Goal: Find specific fact: Find specific fact

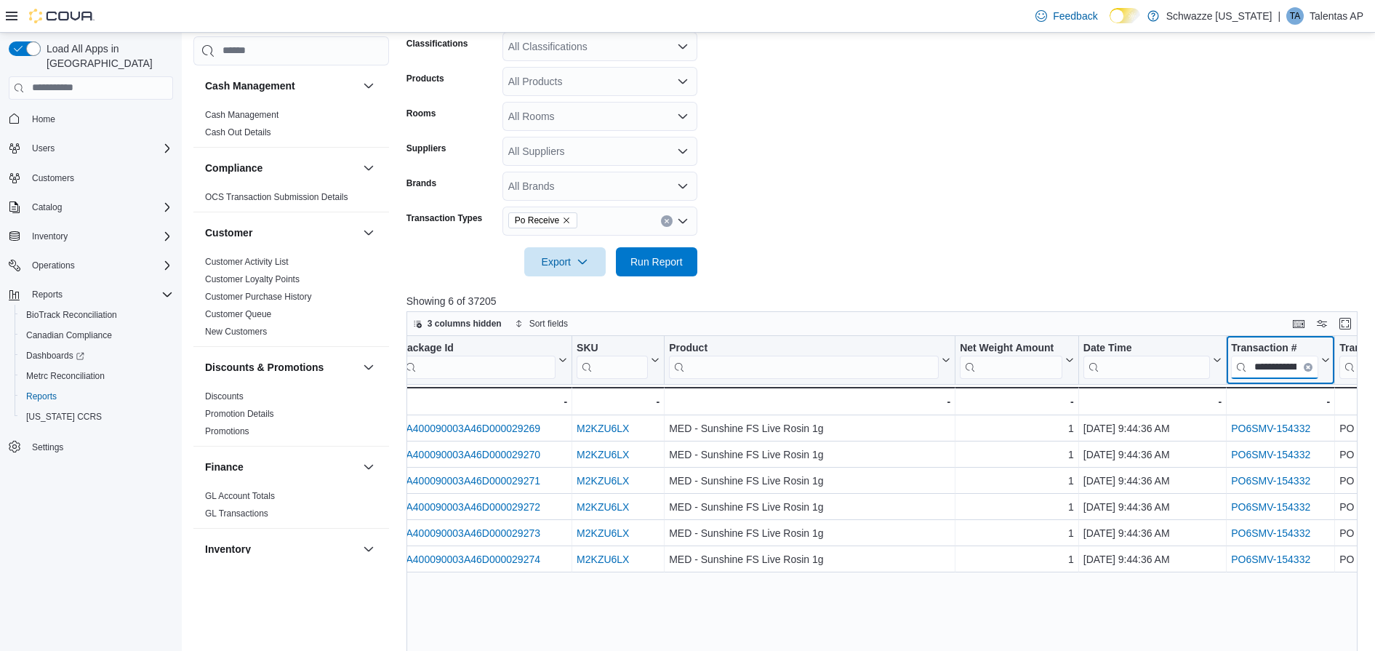
scroll to position [0, 35]
click at [1261, 365] on input "**********" at bounding box center [1274, 366] width 87 height 23
paste input "search"
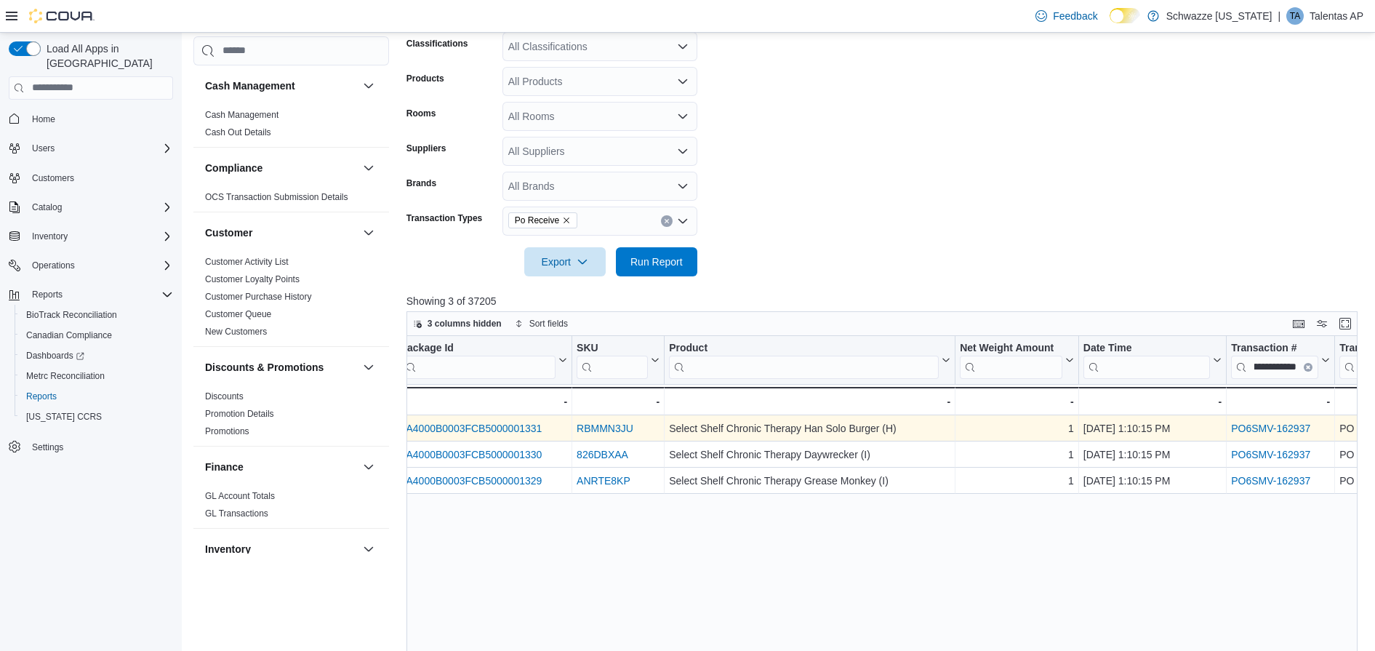
scroll to position [0, 0]
click at [1274, 432] on link "PO6SMV-162937" at bounding box center [1270, 429] width 79 height 12
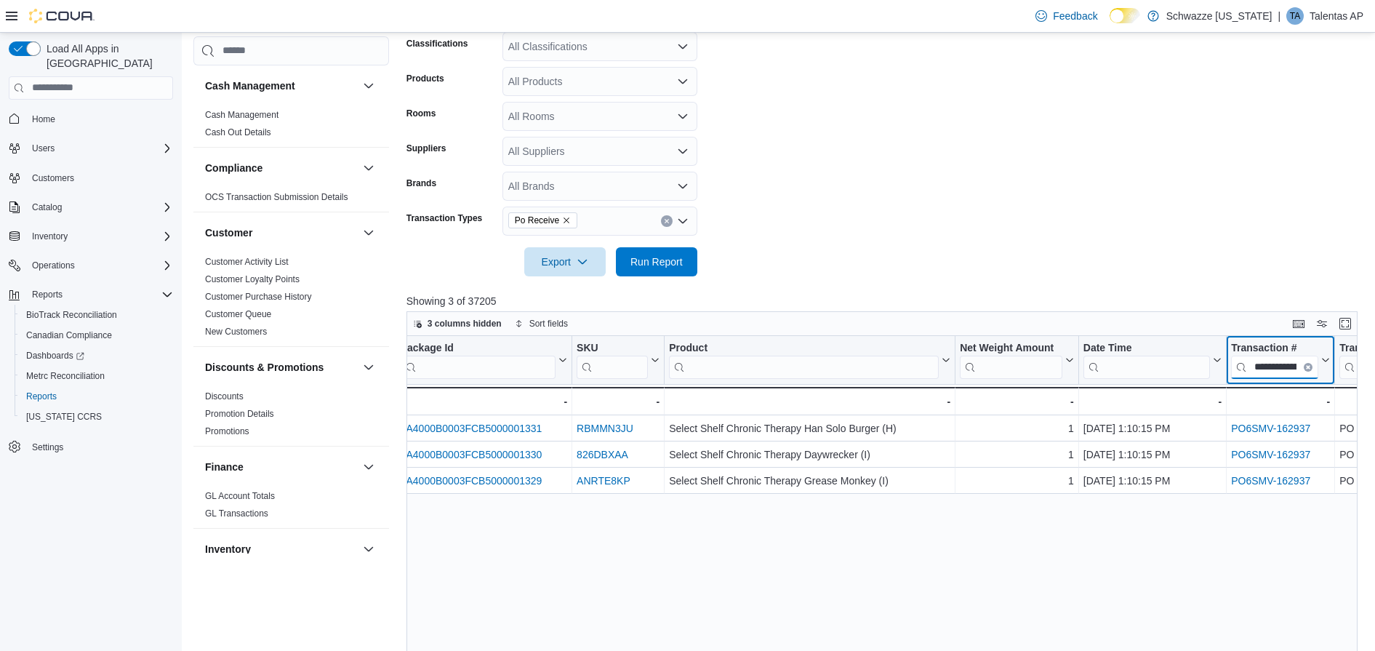
scroll to position [0, 35]
click at [1270, 372] on input "**********" at bounding box center [1274, 366] width 87 height 23
paste input "search"
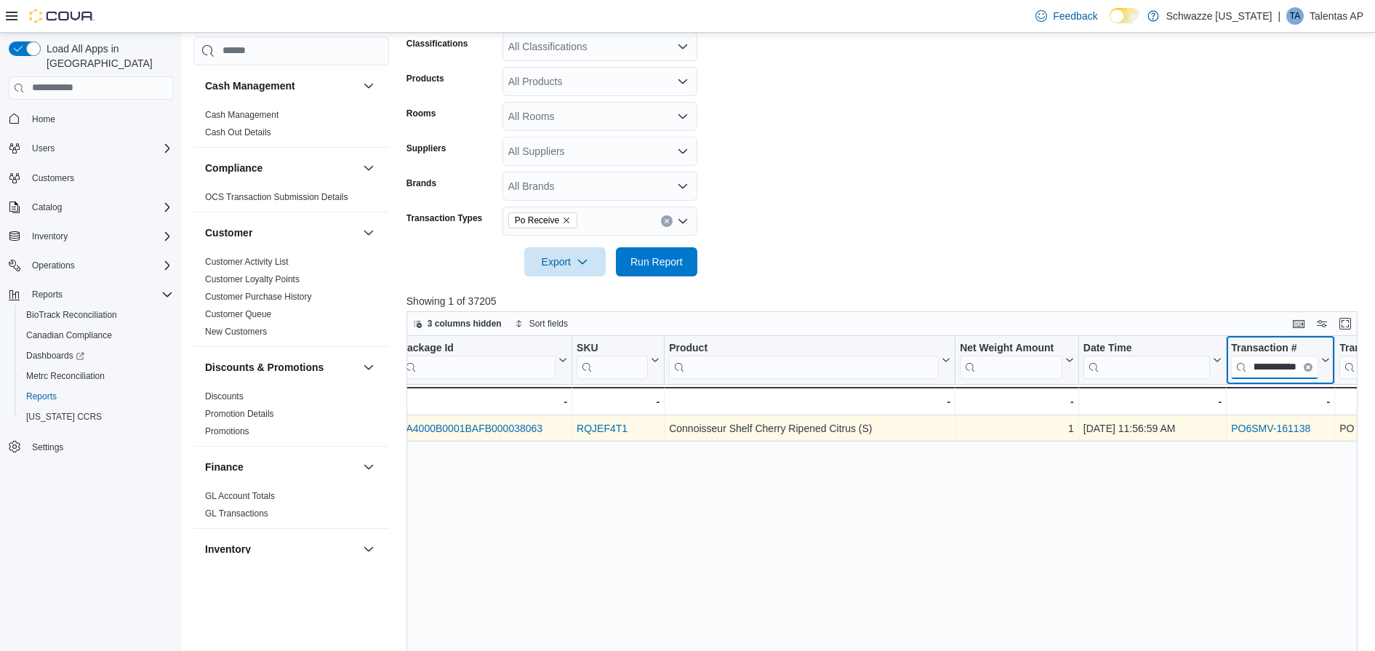
type input "**********"
click at [1278, 425] on link "PO6SMV-161138" at bounding box center [1270, 429] width 79 height 12
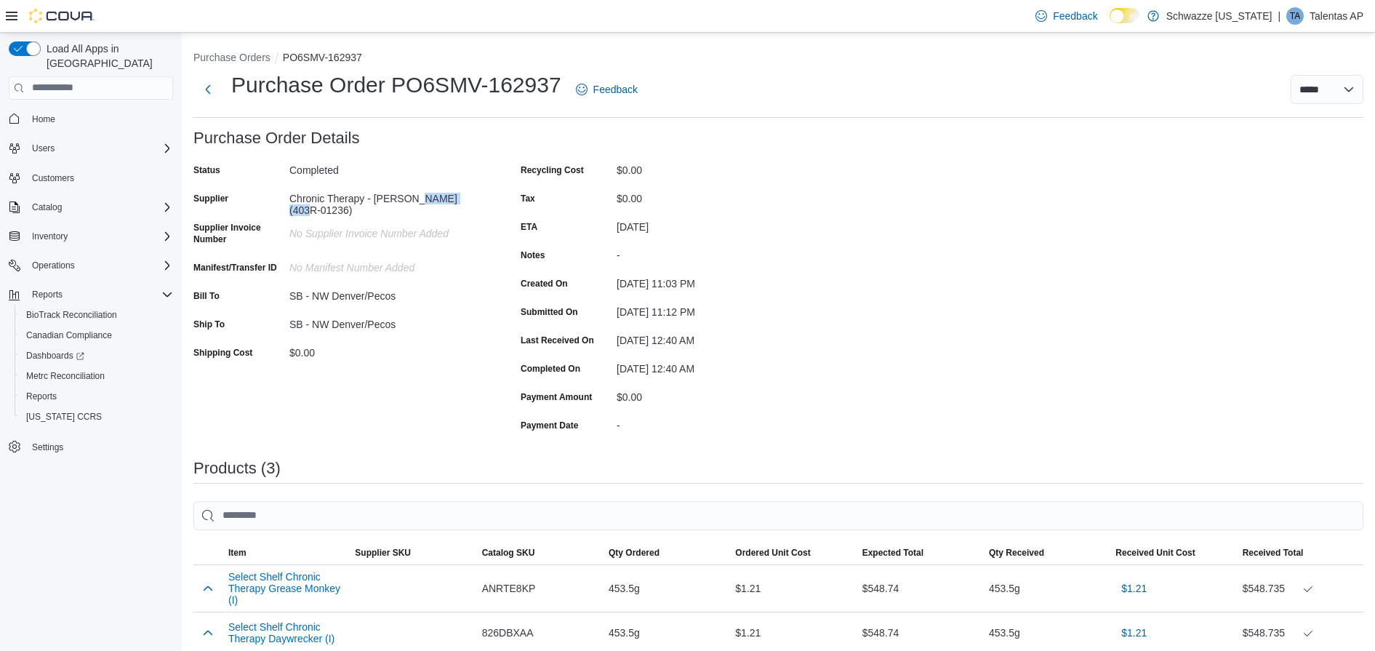
drag, startPoint x: 409, startPoint y: 199, endPoint x: 465, endPoint y: 200, distance: 56.0
click at [465, 200] on div "Chronic Therapy - [PERSON_NAME] (403R-01236)" at bounding box center [386, 201] width 195 height 29
copy div "403R-01236"
drag, startPoint x: 290, startPoint y: 194, endPoint x: 363, endPoint y: 201, distance: 73.0
click at [363, 201] on div "Chronic Therapy - Cortez (403R-01236)" at bounding box center [386, 201] width 195 height 29
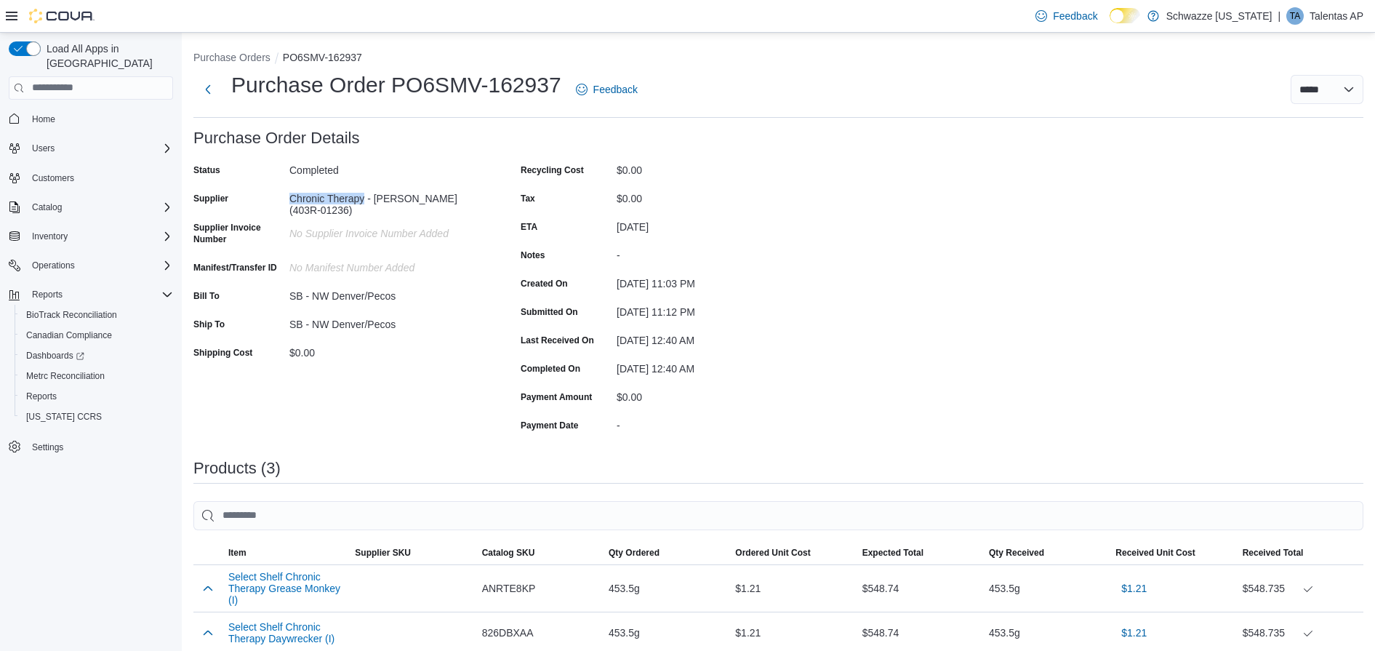
copy div "Chronic Therapy"
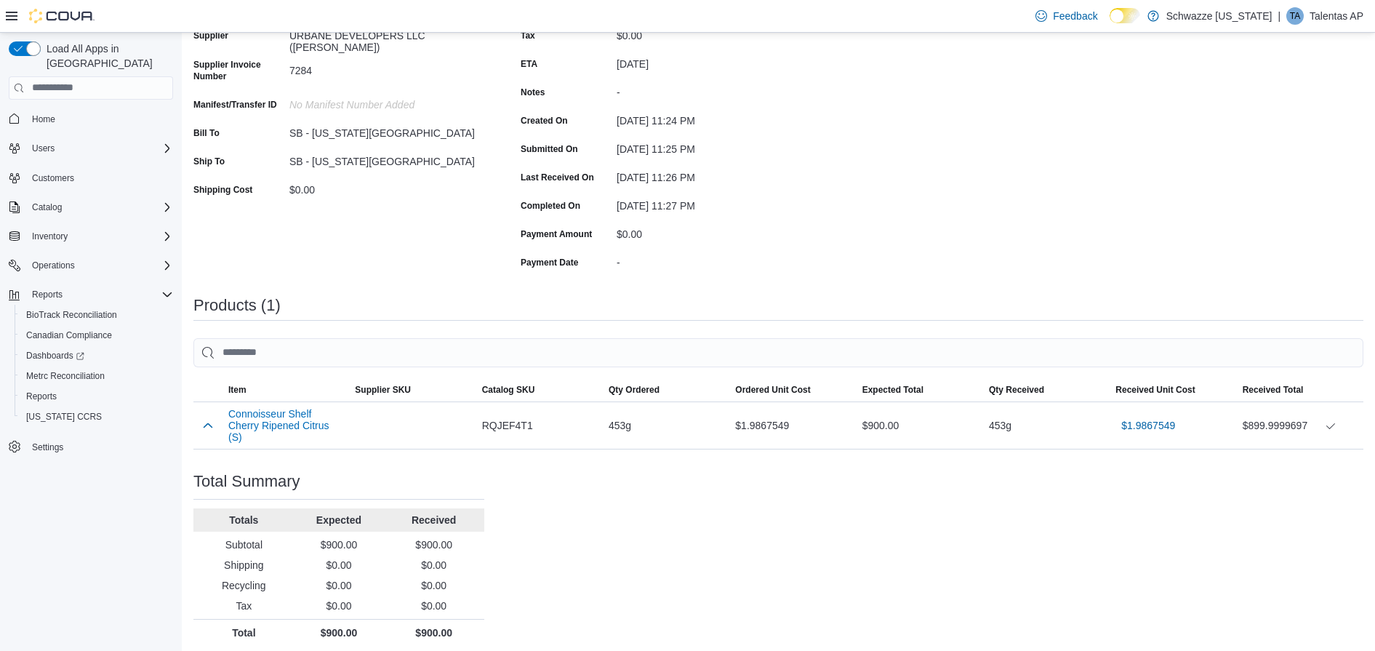
scroll to position [164, 0]
click at [218, 420] on div at bounding box center [207, 424] width 29 height 29
click at [210, 420] on button "button" at bounding box center [207, 423] width 17 height 17
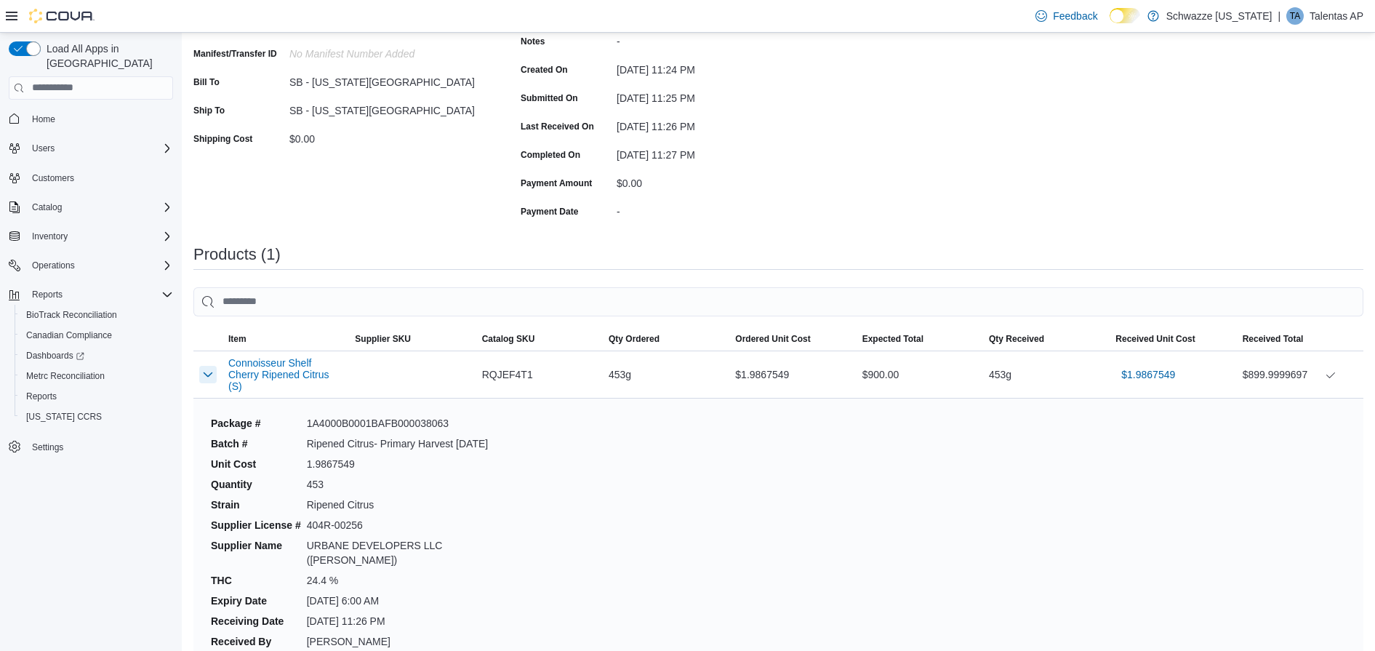
scroll to position [215, 0]
drag, startPoint x: 310, startPoint y: 535, endPoint x: 363, endPoint y: 532, distance: 53.2
click at [363, 531] on dd "404R-00256" at bounding box center [398, 523] width 183 height 15
copy dd "404R-00256"
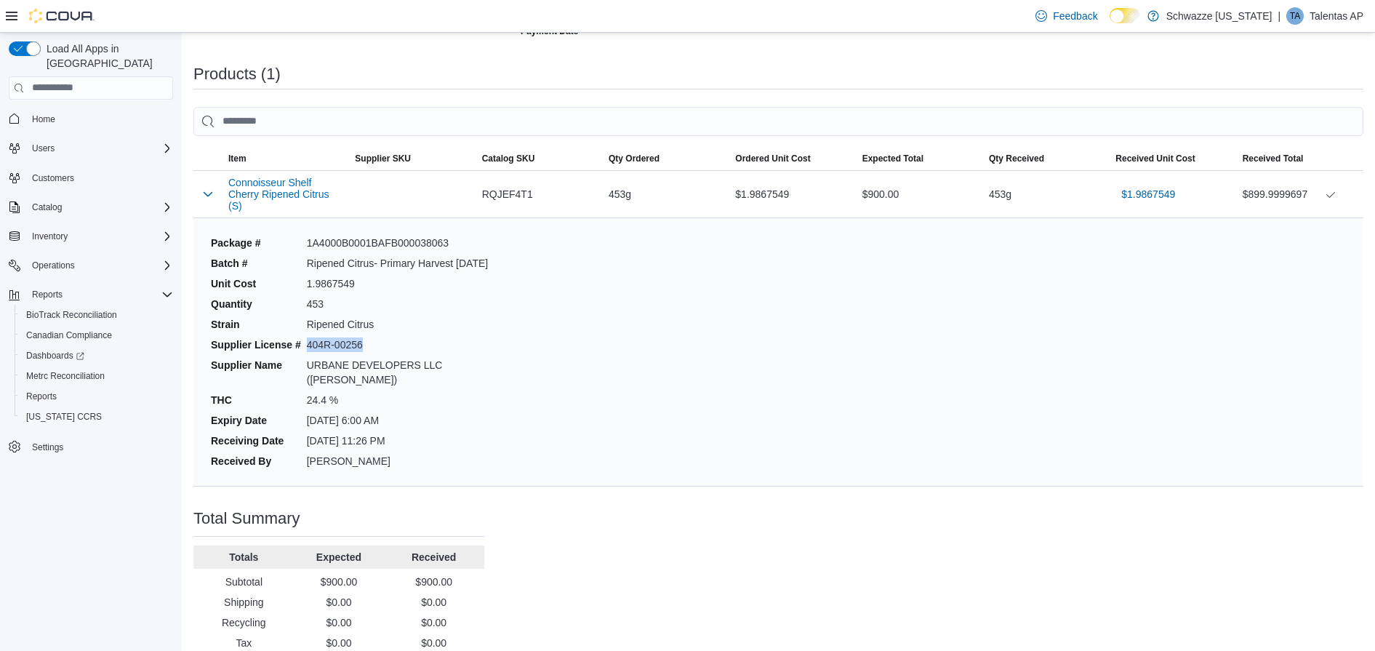
scroll to position [447, 0]
